Goal: Task Accomplishment & Management: Manage account settings

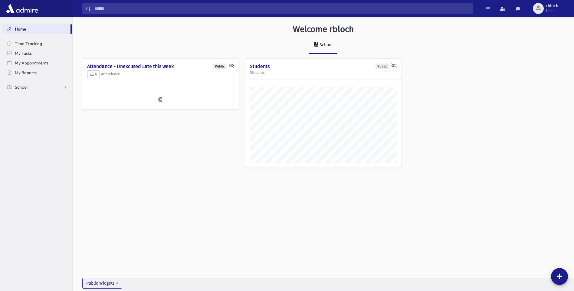
scroll to position [288, 502]
click at [23, 85] on span "School" at bounding box center [21, 86] width 13 height 5
click at [171, 212] on div "Welcome rbloch School Public Attendance - Unexcused Late this week 0 Attendance…" at bounding box center [324, 154] width 502 height 274
click at [553, 5] on span "rbloch" at bounding box center [552, 6] width 12 height 5
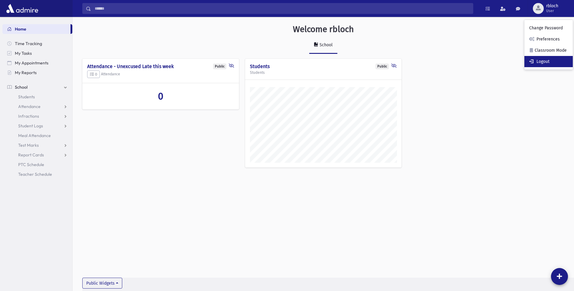
click at [543, 60] on link "Logout" at bounding box center [549, 61] width 48 height 11
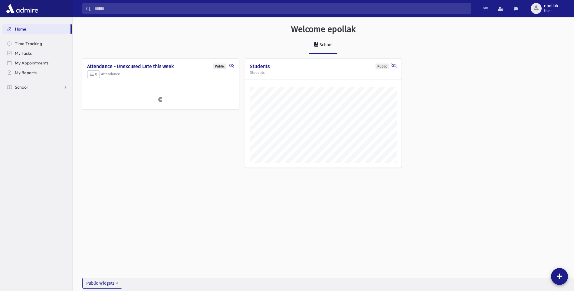
scroll to position [288, 502]
click at [562, 3] on button "epollak User" at bounding box center [550, 8] width 48 height 17
click at [542, 61] on link "Logout" at bounding box center [548, 61] width 48 height 11
click at [548, 10] on span "User" at bounding box center [550, 10] width 18 height 5
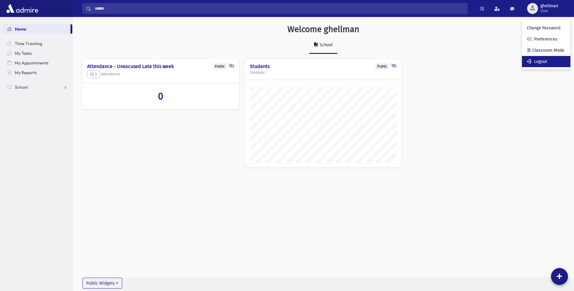
click at [543, 61] on link "Logout" at bounding box center [546, 61] width 48 height 11
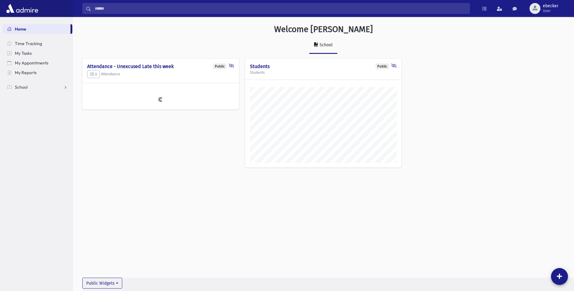
scroll to position [288, 502]
